Goal: Find specific page/section

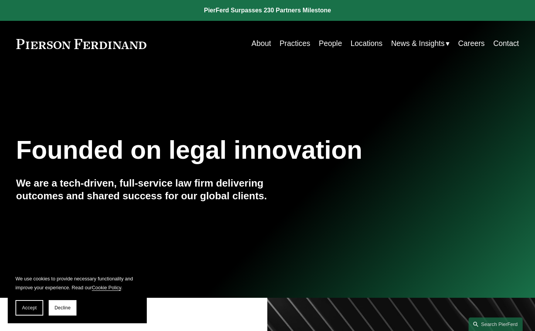
click at [325, 47] on link "People" at bounding box center [330, 43] width 23 height 15
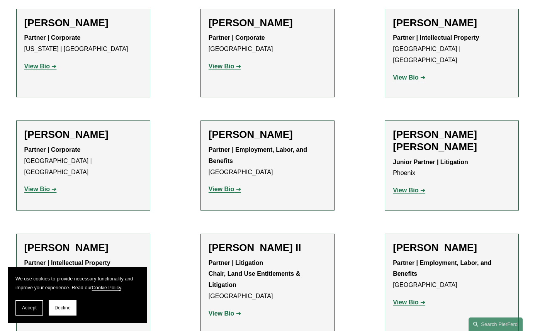
scroll to position [647, 0]
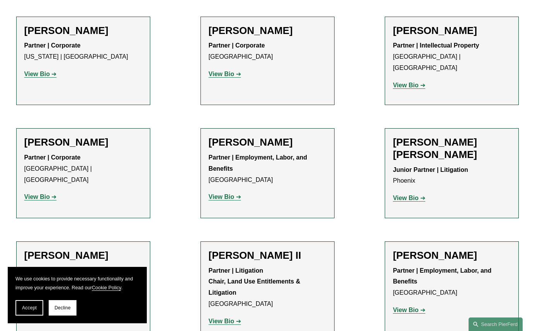
click at [453, 33] on h2 "Christine Baker" at bounding box center [452, 31] width 118 height 12
click at [416, 82] on strong "View Bio" at bounding box center [406, 85] width 26 height 7
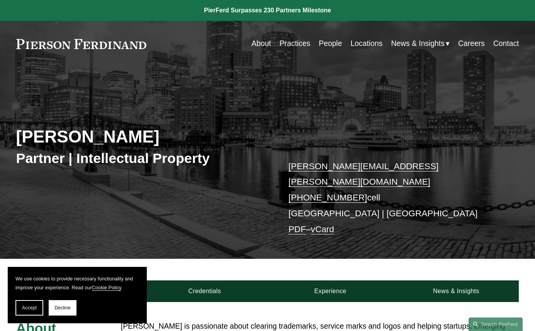
click at [196, 54] on div "Skip to Content About Practices People Locations" at bounding box center [267, 44] width 535 height 46
